Goal: Check status: Check status

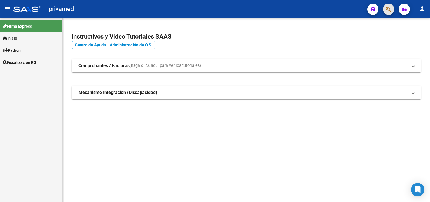
click at [389, 6] on span "button" at bounding box center [388, 9] width 6 height 11
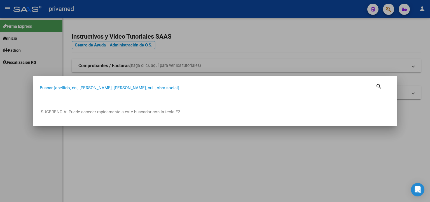
paste input "27380526315"
type input "27380526315"
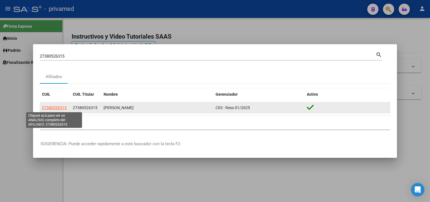
click at [58, 108] on span "27380526315" at bounding box center [54, 107] width 25 height 4
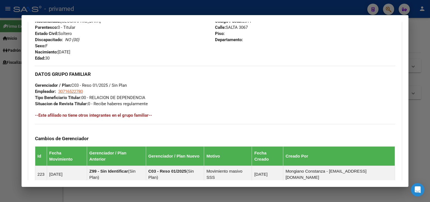
scroll to position [313, 0]
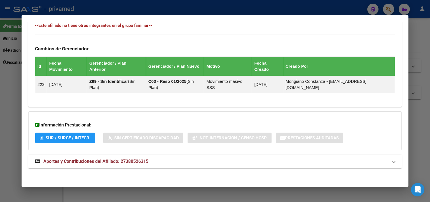
click at [129, 162] on span "Aportes y Contribuciones del Afiliado: 27380526315" at bounding box center [95, 161] width 105 height 5
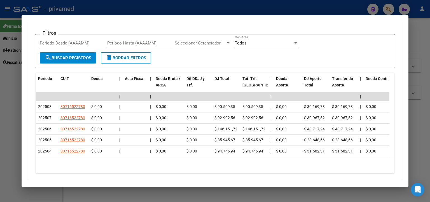
scroll to position [425, 0]
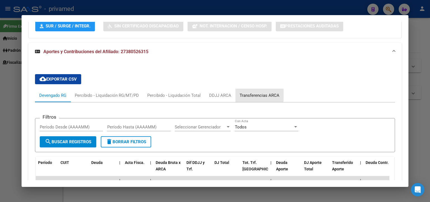
click at [248, 94] on div "Transferencias ARCA" at bounding box center [259, 95] width 40 height 6
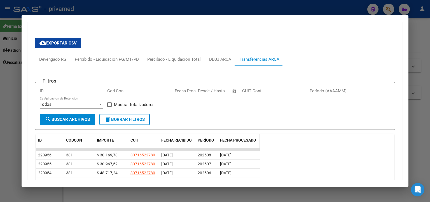
scroll to position [517, 0]
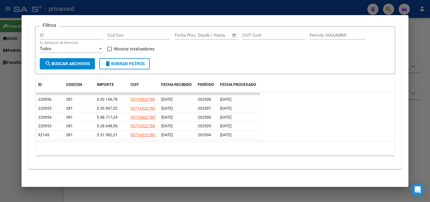
click at [8, 133] on div at bounding box center [215, 101] width 430 height 202
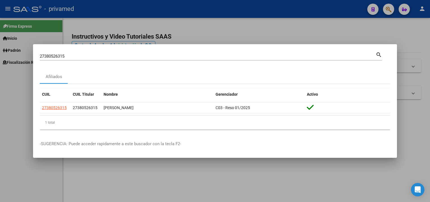
drag, startPoint x: 8, startPoint y: 133, endPoint x: 8, endPoint y: 130, distance: 3.4
click at [8, 133] on div at bounding box center [215, 101] width 430 height 202
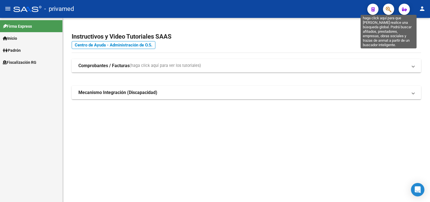
click at [387, 8] on icon "button" at bounding box center [388, 9] width 6 height 6
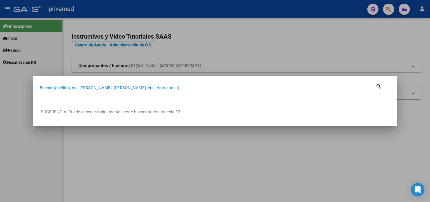
paste input "38052631"
type input "38052631"
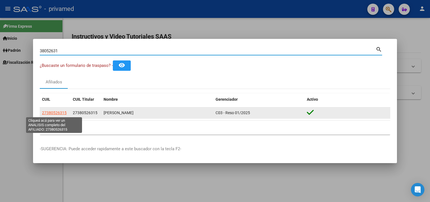
click at [63, 112] on span "27380526315" at bounding box center [54, 112] width 25 height 4
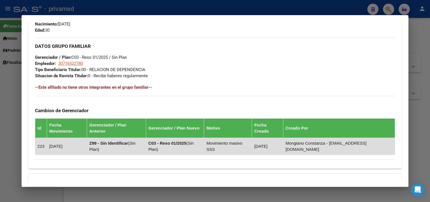
scroll to position [313, 0]
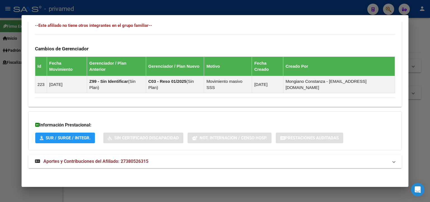
click at [82, 159] on span "Aportes y Contribuciones del Afiliado: 27380526315" at bounding box center [95, 161] width 105 height 5
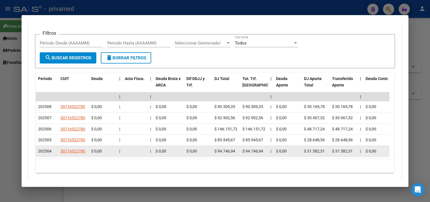
scroll to position [531, 0]
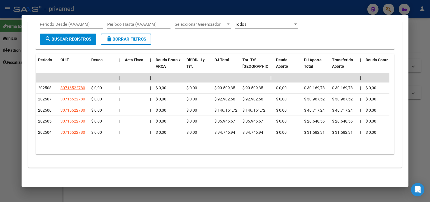
click at [10, 137] on div at bounding box center [215, 101] width 430 height 202
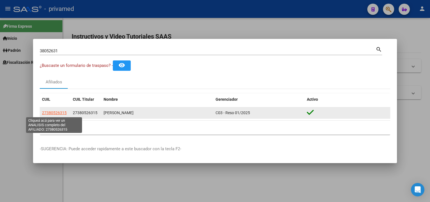
click at [57, 114] on span "27380526315" at bounding box center [54, 112] width 25 height 4
